Goal: Transaction & Acquisition: Purchase product/service

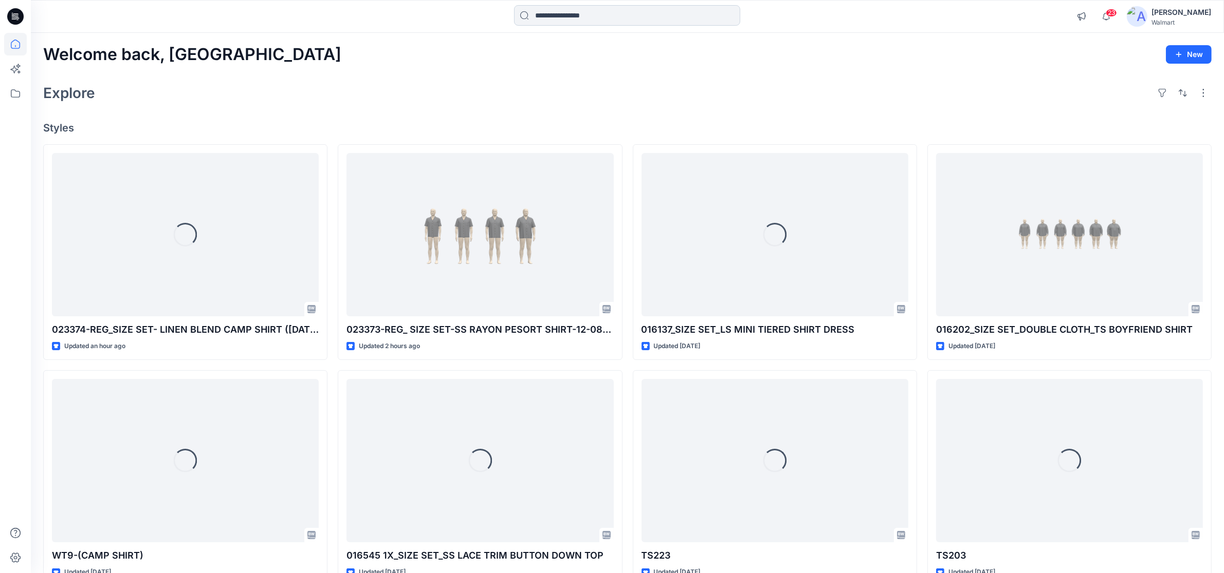
click at [571, 7] on input at bounding box center [627, 15] width 226 height 21
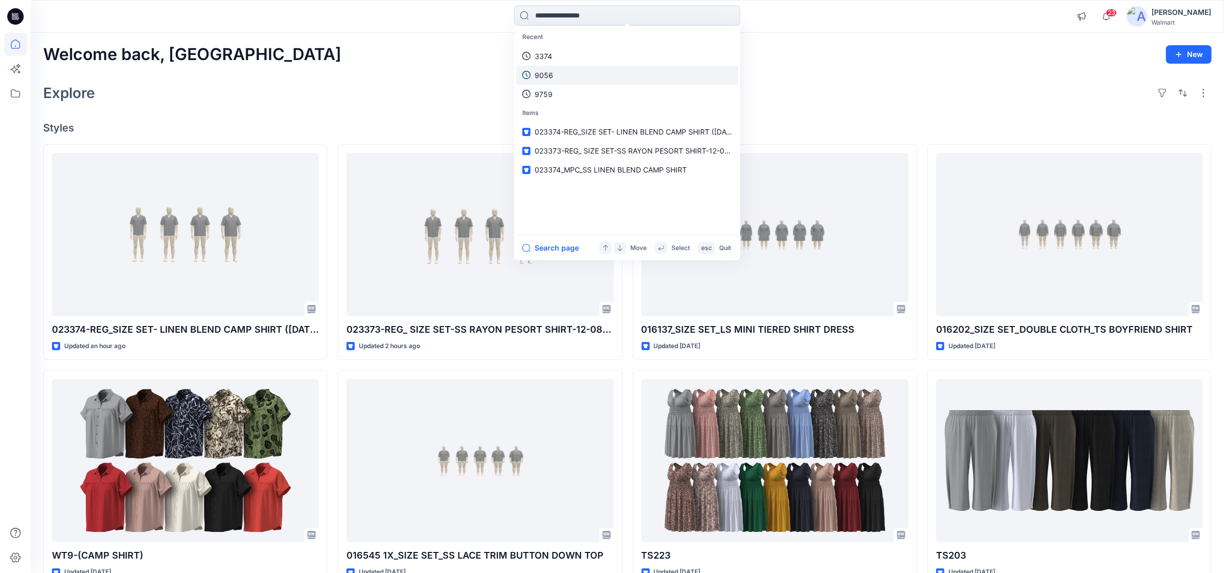
type input "*"
type input "****"
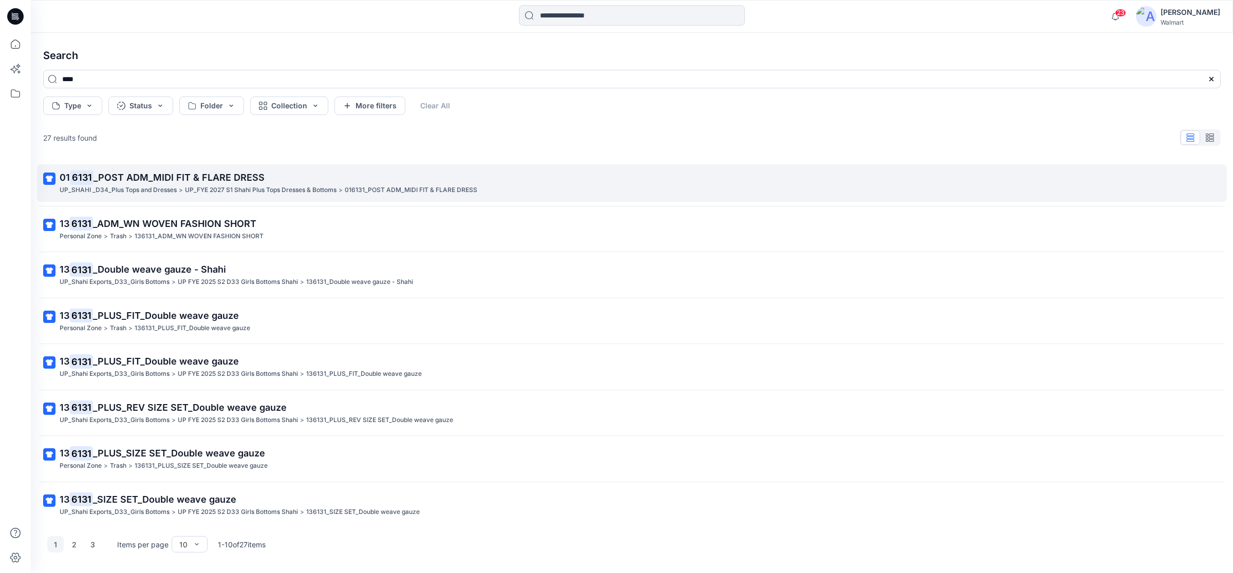
click at [124, 180] on span "_POST ADM_MIDI FIT & FLARE DRESS" at bounding box center [179, 177] width 171 height 11
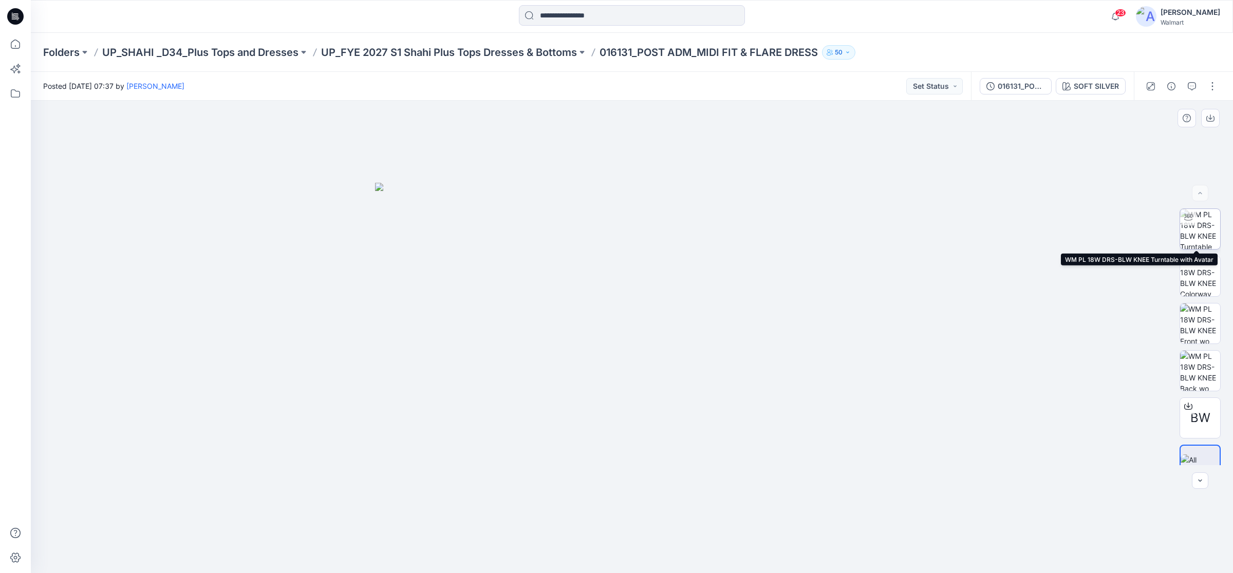
click at [1204, 230] on img at bounding box center [1200, 229] width 40 height 40
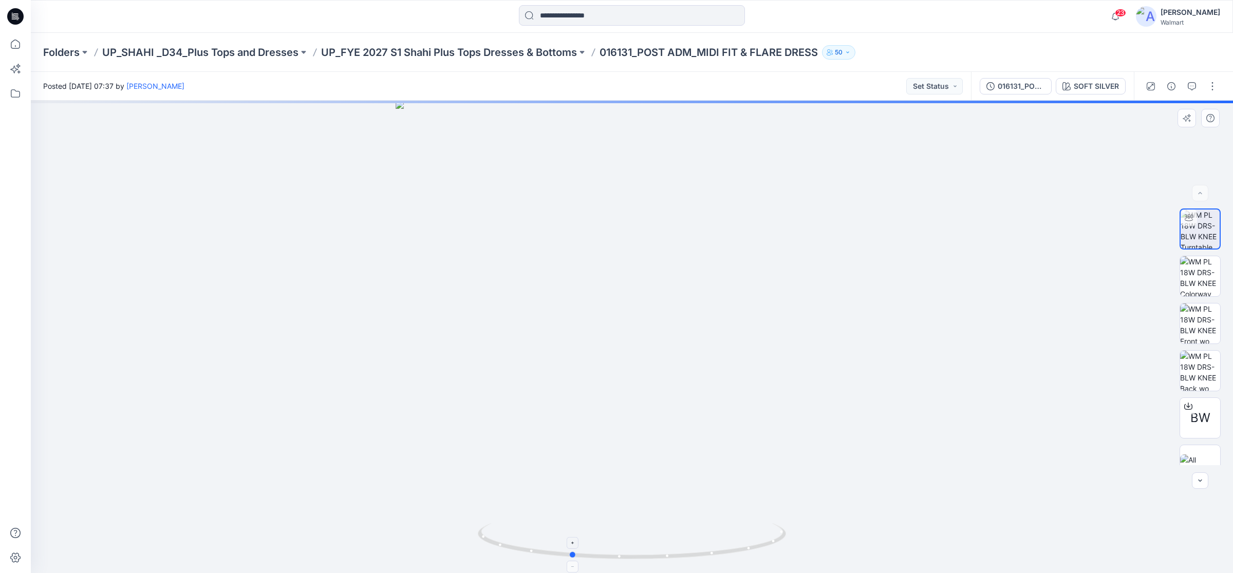
drag, startPoint x: 631, startPoint y: 558, endPoint x: 571, endPoint y: 559, distance: 59.6
click at [571, 559] on icon at bounding box center [633, 543] width 311 height 39
